Goal: Task Accomplishment & Management: Use online tool/utility

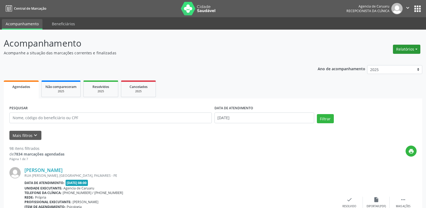
click at [404, 51] on button "Relatórios" at bounding box center [406, 49] width 27 height 9
click at [391, 60] on link "Agendamentos" at bounding box center [392, 61] width 58 height 8
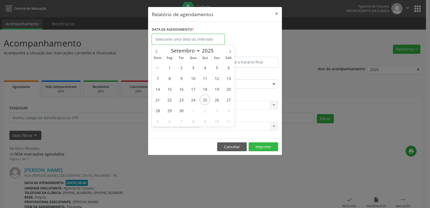
click at [185, 38] on input "text" at bounding box center [188, 39] width 73 height 11
click at [205, 100] on span "25" at bounding box center [205, 99] width 10 height 10
type input "[DATE]"
click at [205, 99] on span "25" at bounding box center [205, 99] width 10 height 10
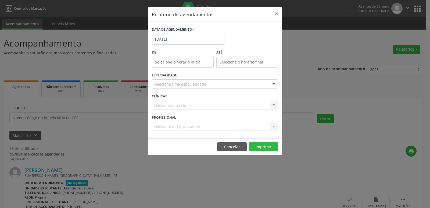
click at [276, 85] on div at bounding box center [274, 84] width 8 height 9
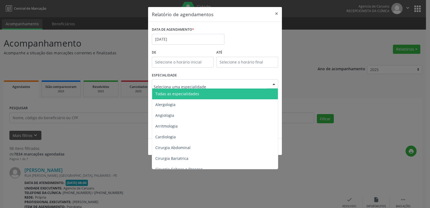
click at [207, 93] on span "Todas as especialidades" at bounding box center [215, 93] width 127 height 11
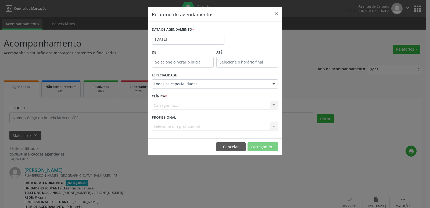
click at [207, 93] on form "DATA DE AGENDAMENTO * [DATE] De ATÉ ESPECIALIDADE Todas as especialidades Todas…" at bounding box center [215, 80] width 126 height 109
click at [262, 147] on button "Imprimir" at bounding box center [263, 146] width 30 height 9
